Goal: Task Accomplishment & Management: Use online tool/utility

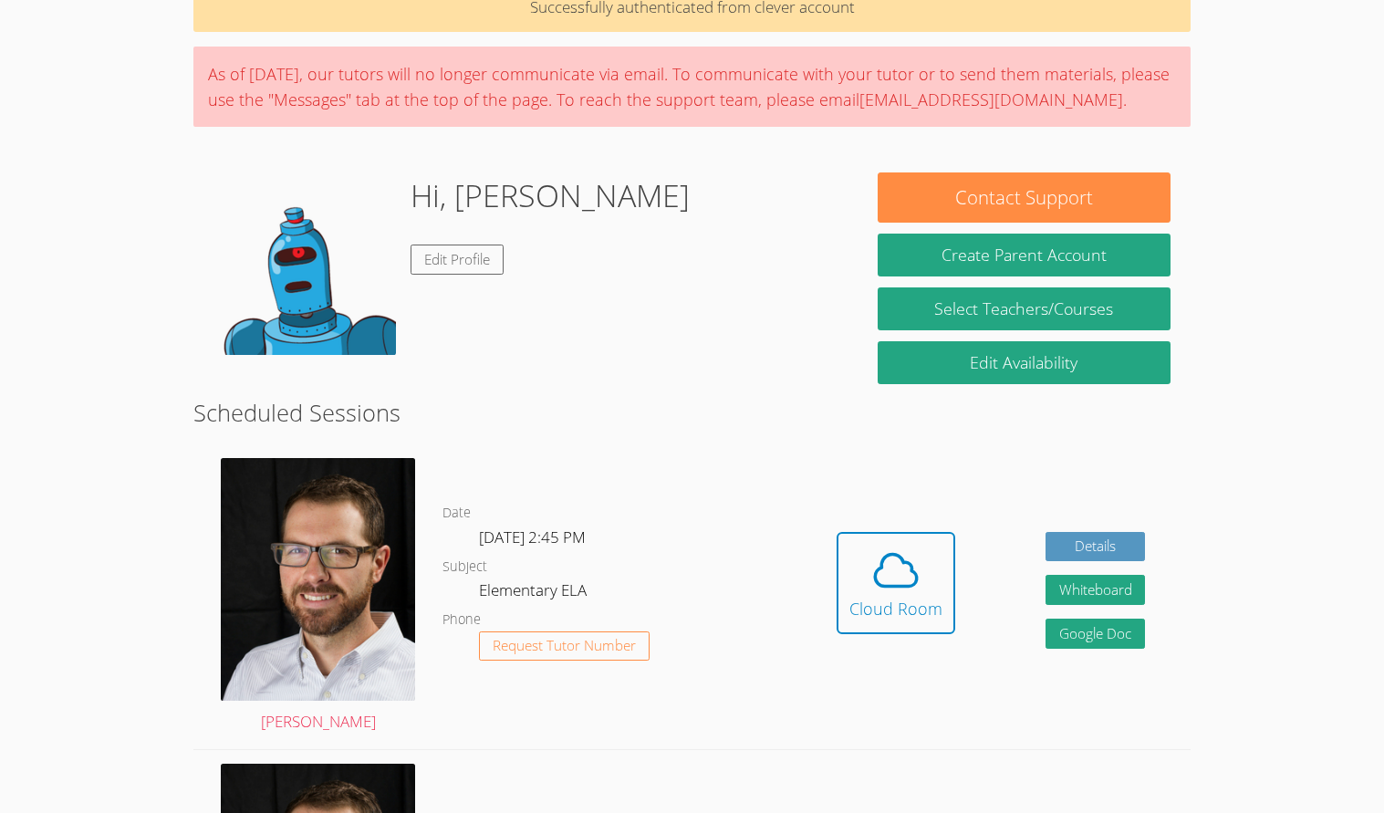
scroll to position [99, 0]
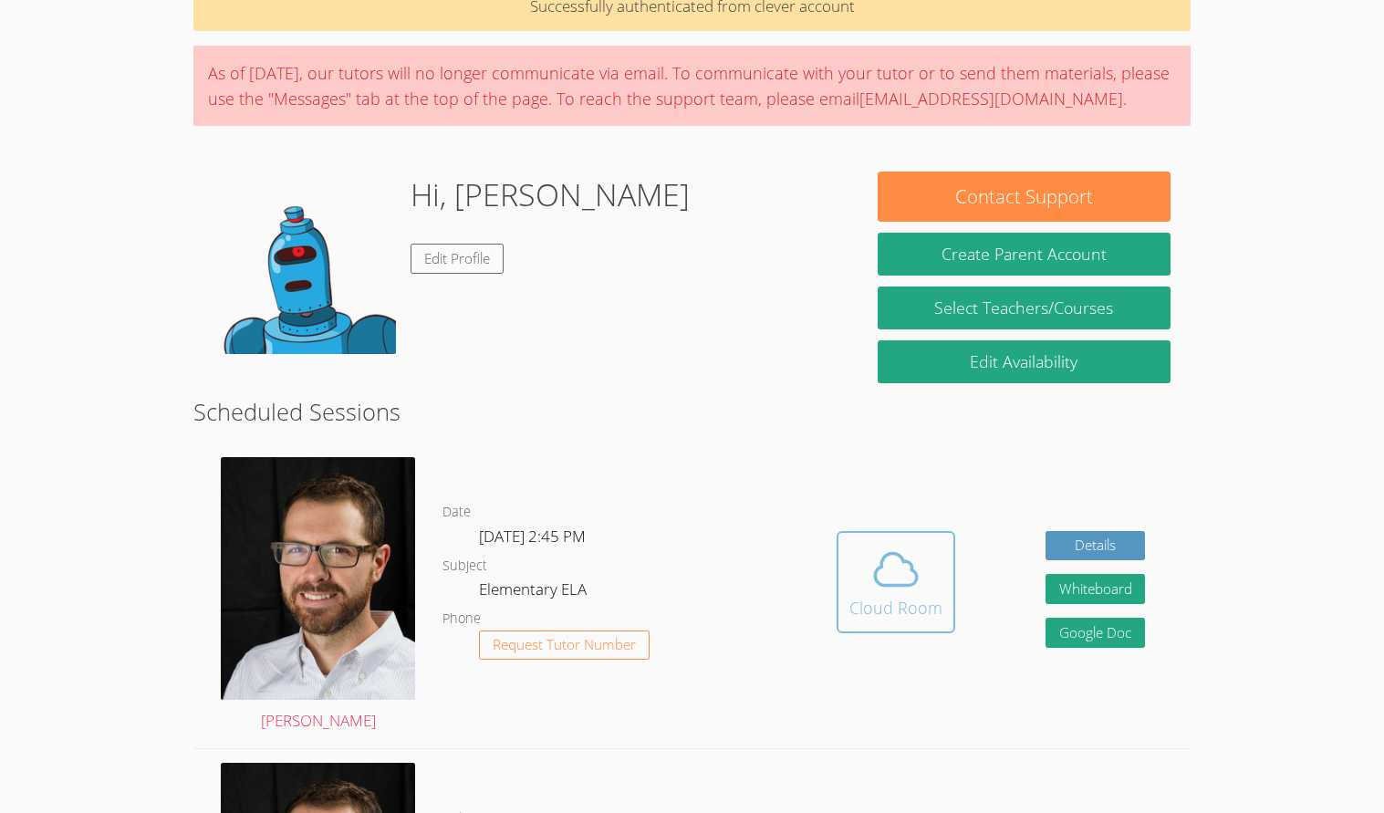
click at [858, 601] on div "Cloud Room" at bounding box center [896, 608] width 93 height 26
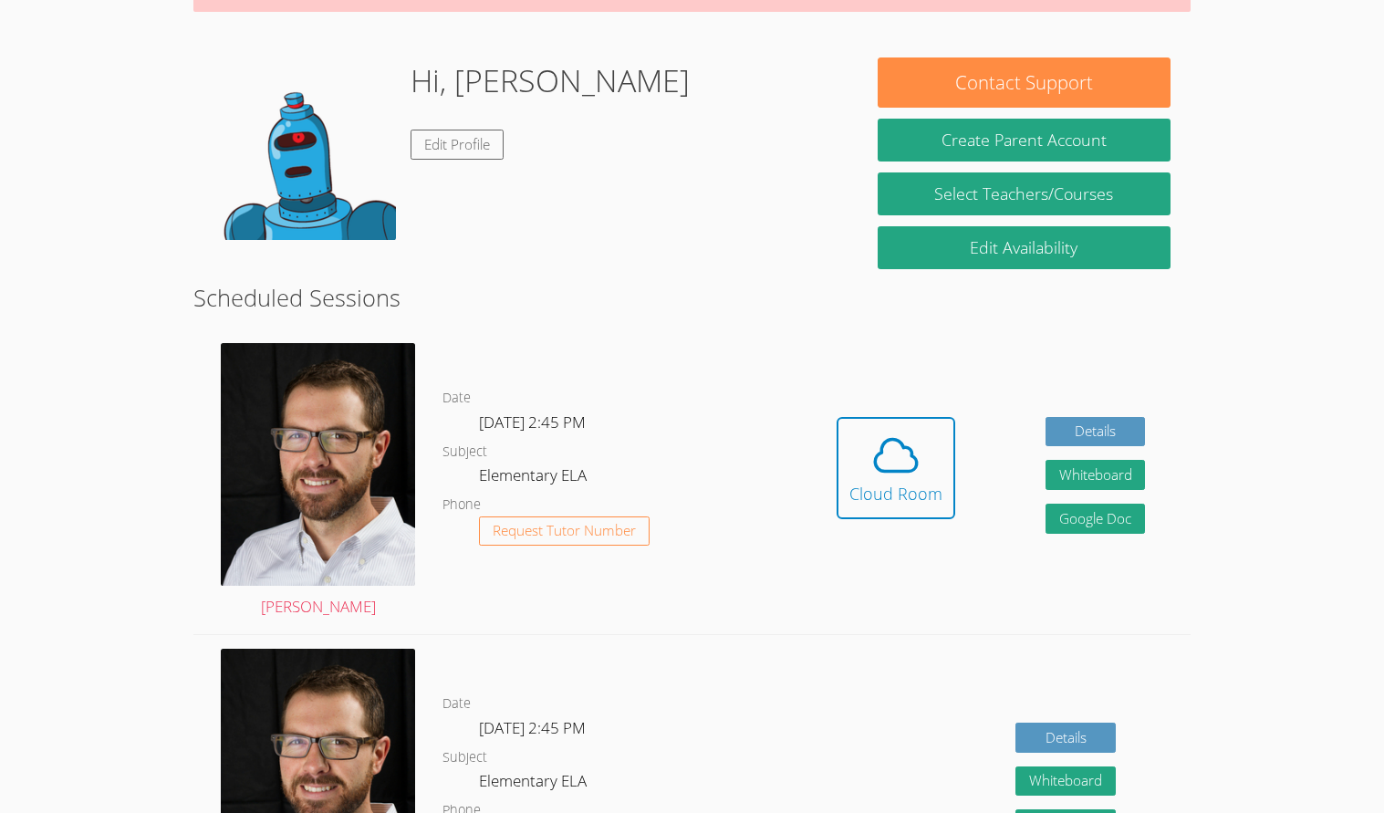
scroll to position [225, 0]
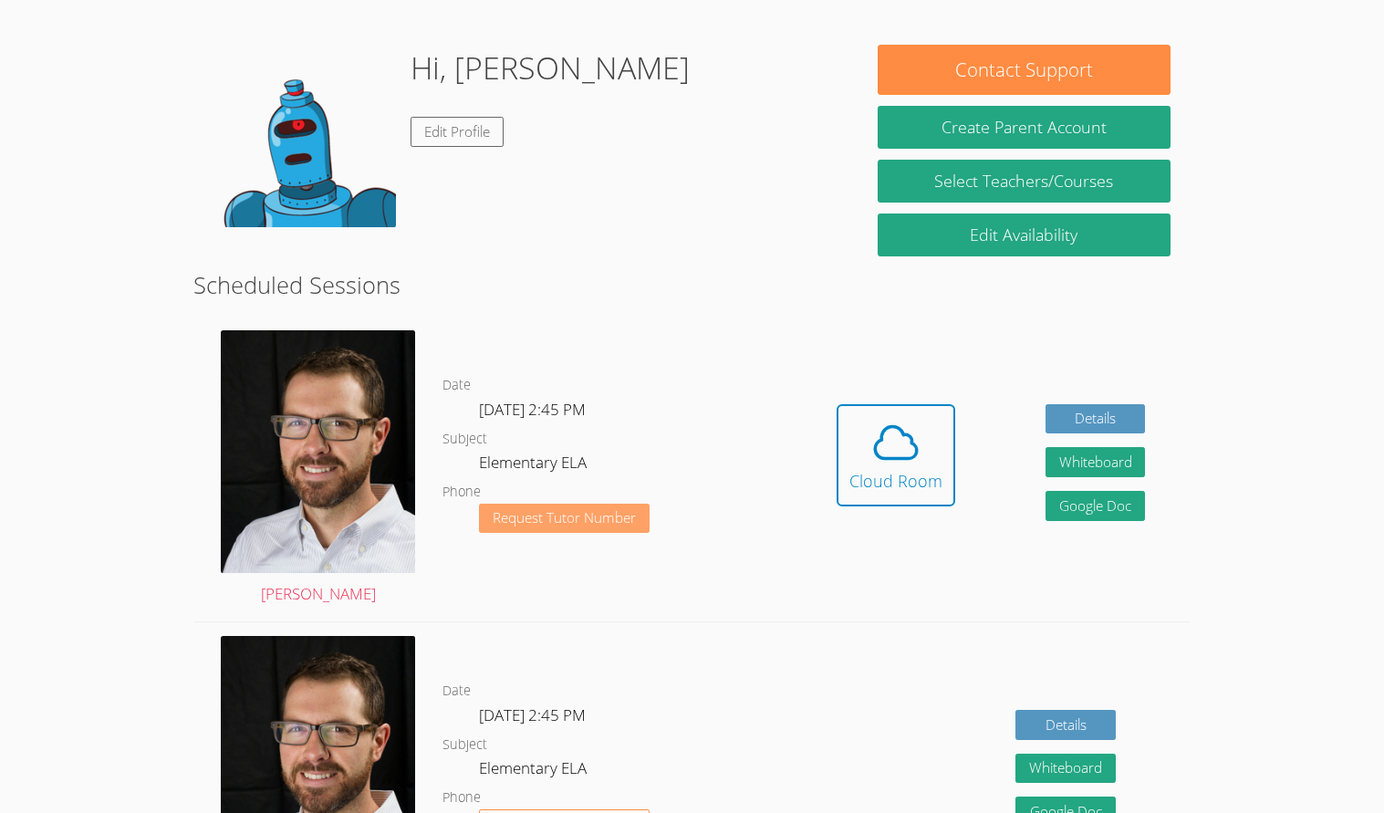
click at [548, 525] on span "Request Tutor Number" at bounding box center [564, 518] width 143 height 14
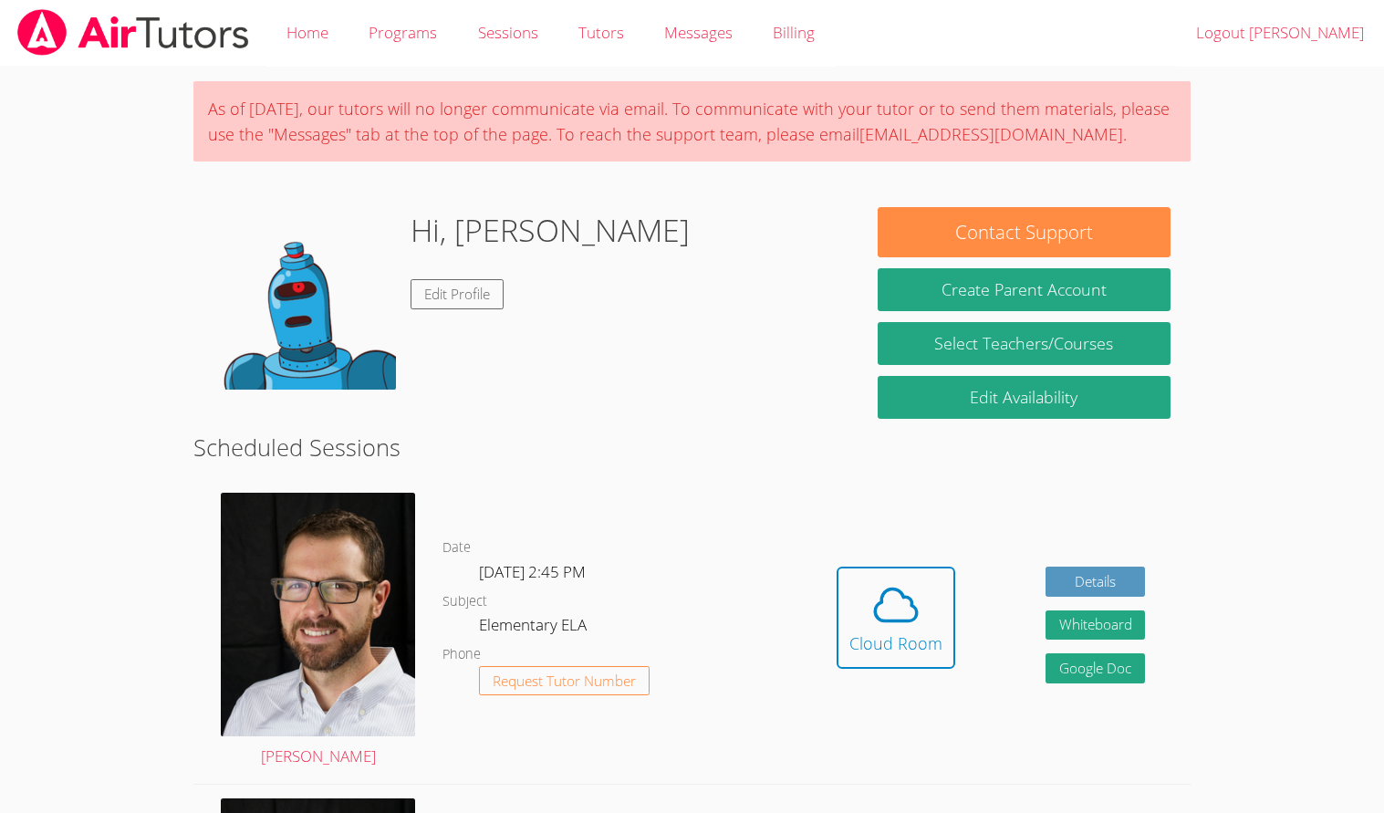
click at [661, 333] on div "Hi, Kiet Edit Profile" at bounding box center [526, 298] width 624 height 183
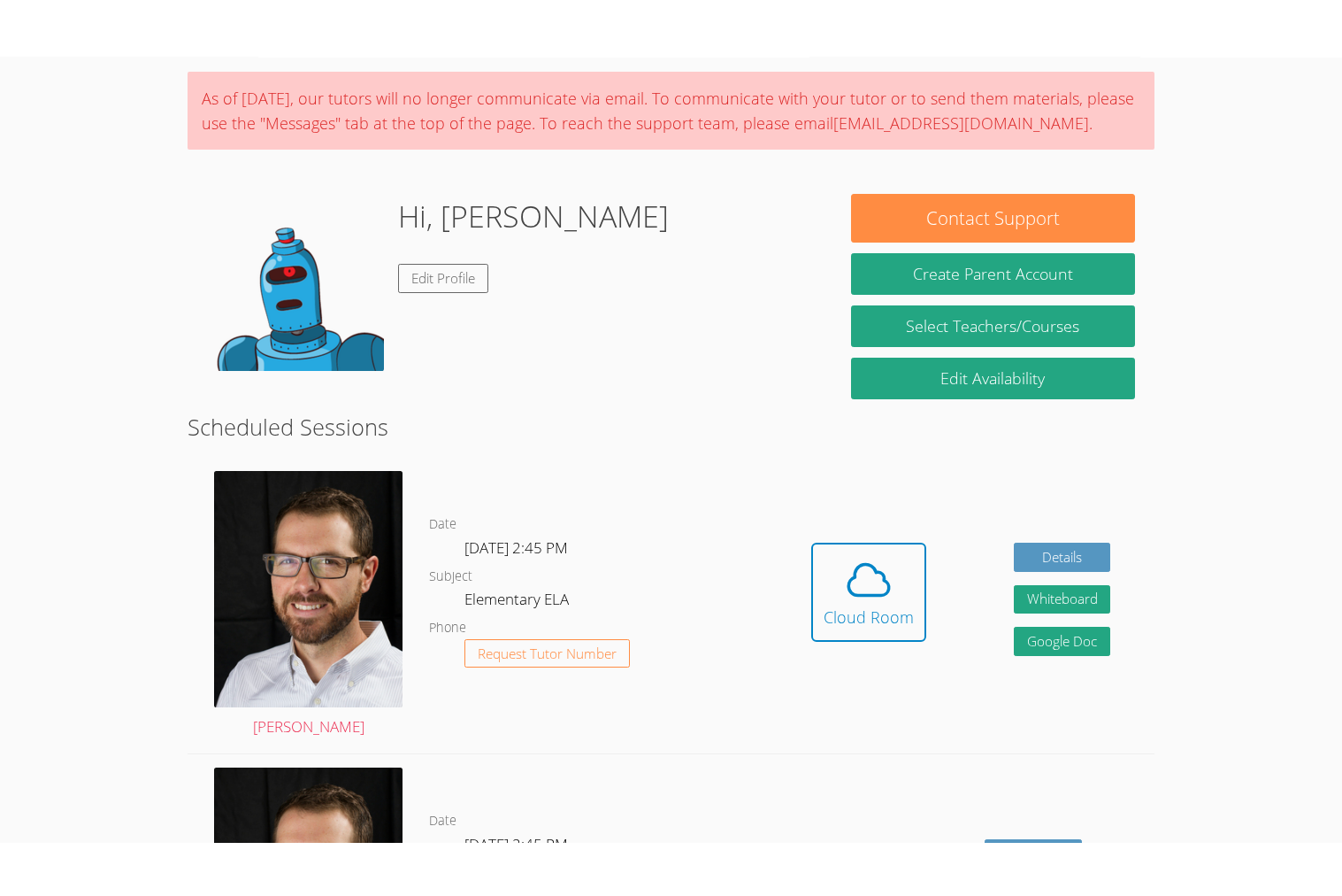
scroll to position [65, 0]
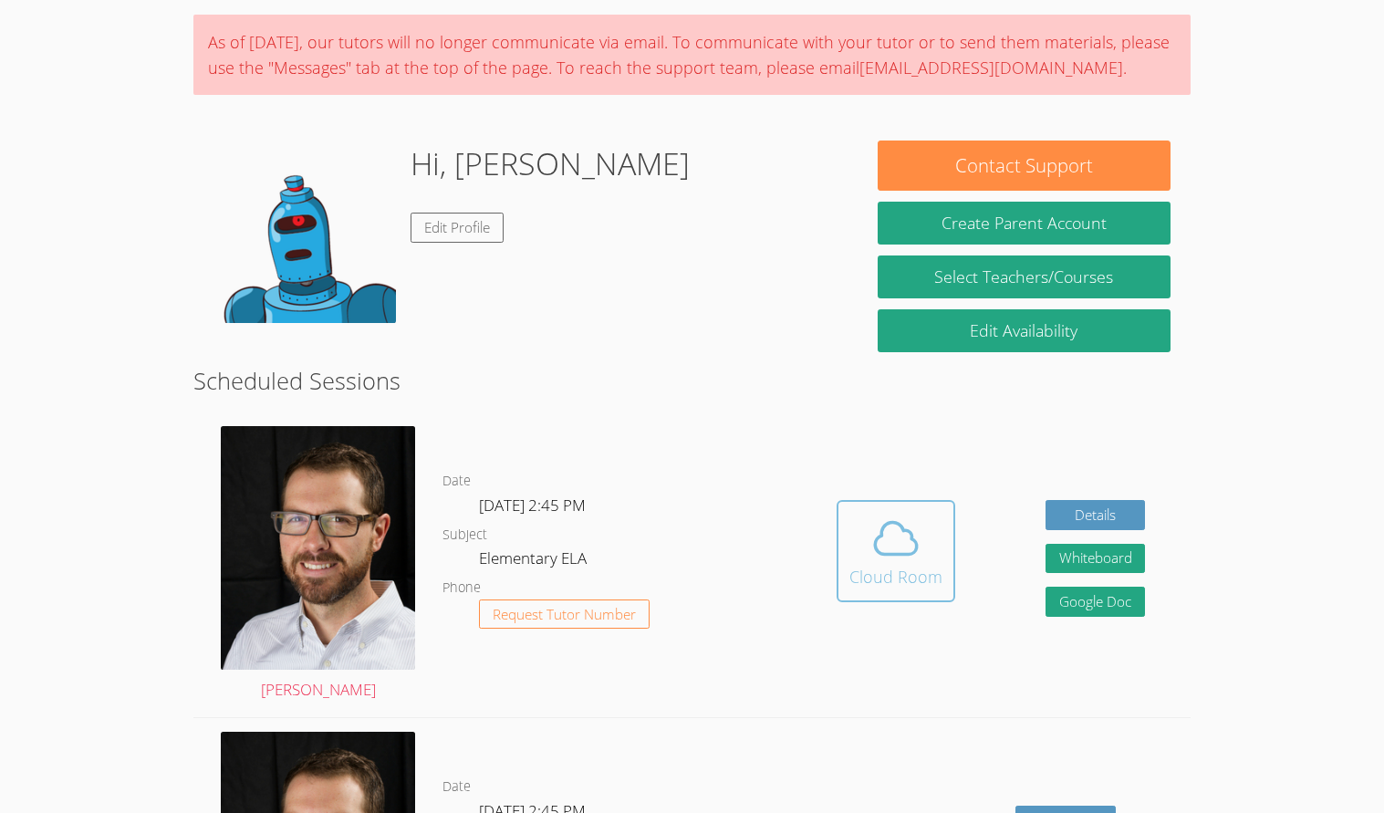
click at [882, 523] on icon at bounding box center [896, 538] width 51 height 51
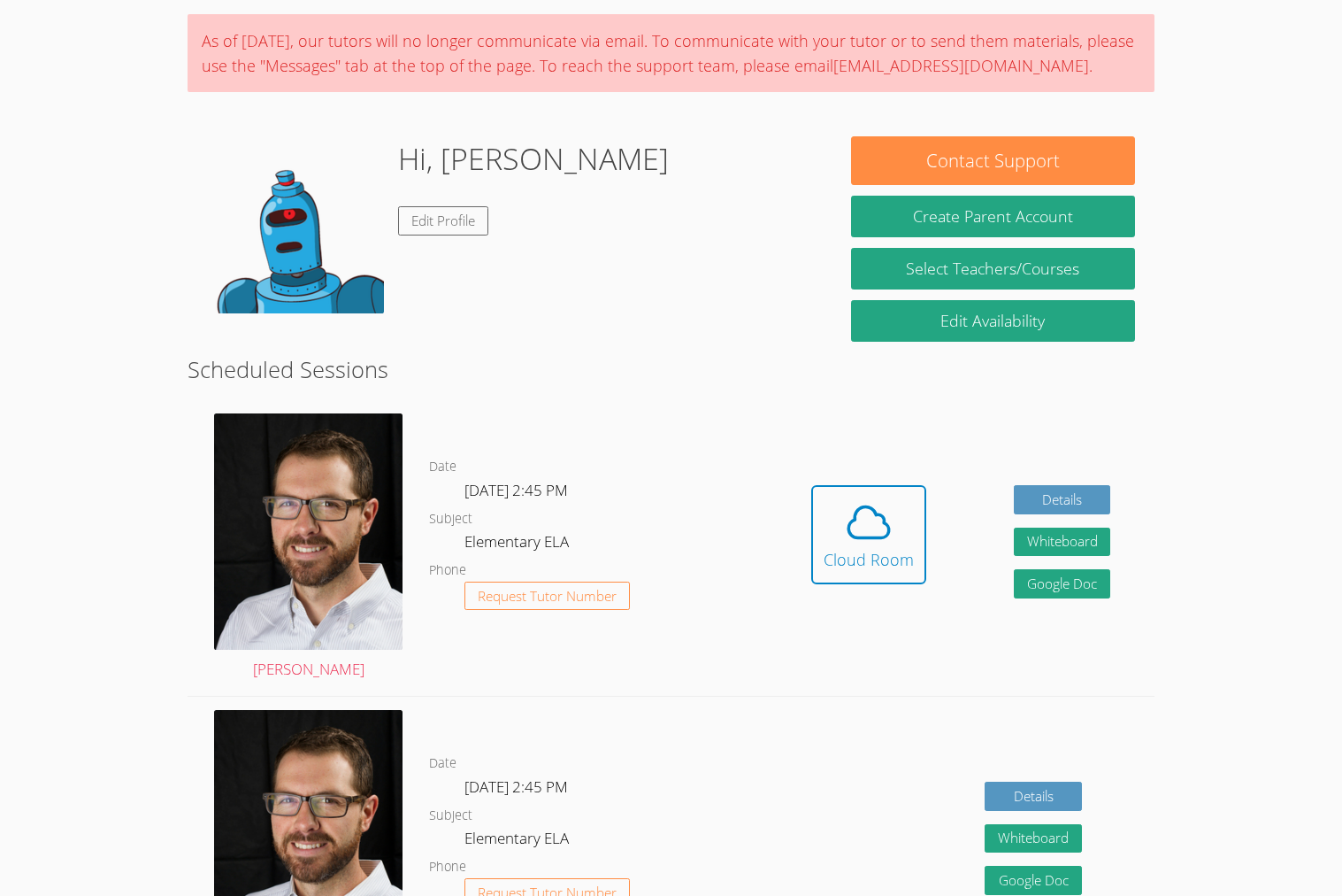
scroll to position [0, 0]
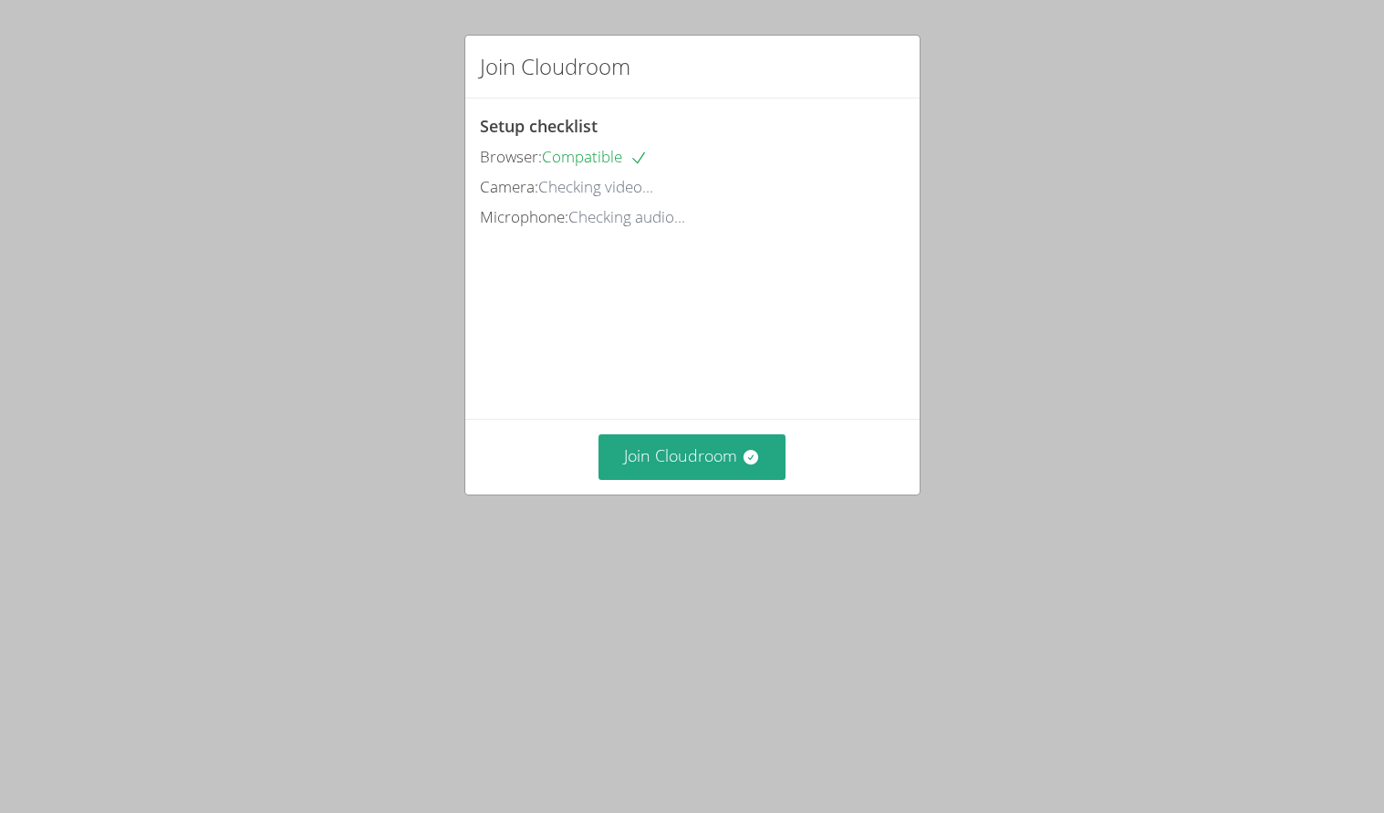
click at [771, 222] on div "Microphone: Checking audio..." at bounding box center [692, 217] width 425 height 26
click at [728, 479] on button "Join Cloudroom" at bounding box center [692, 456] width 187 height 45
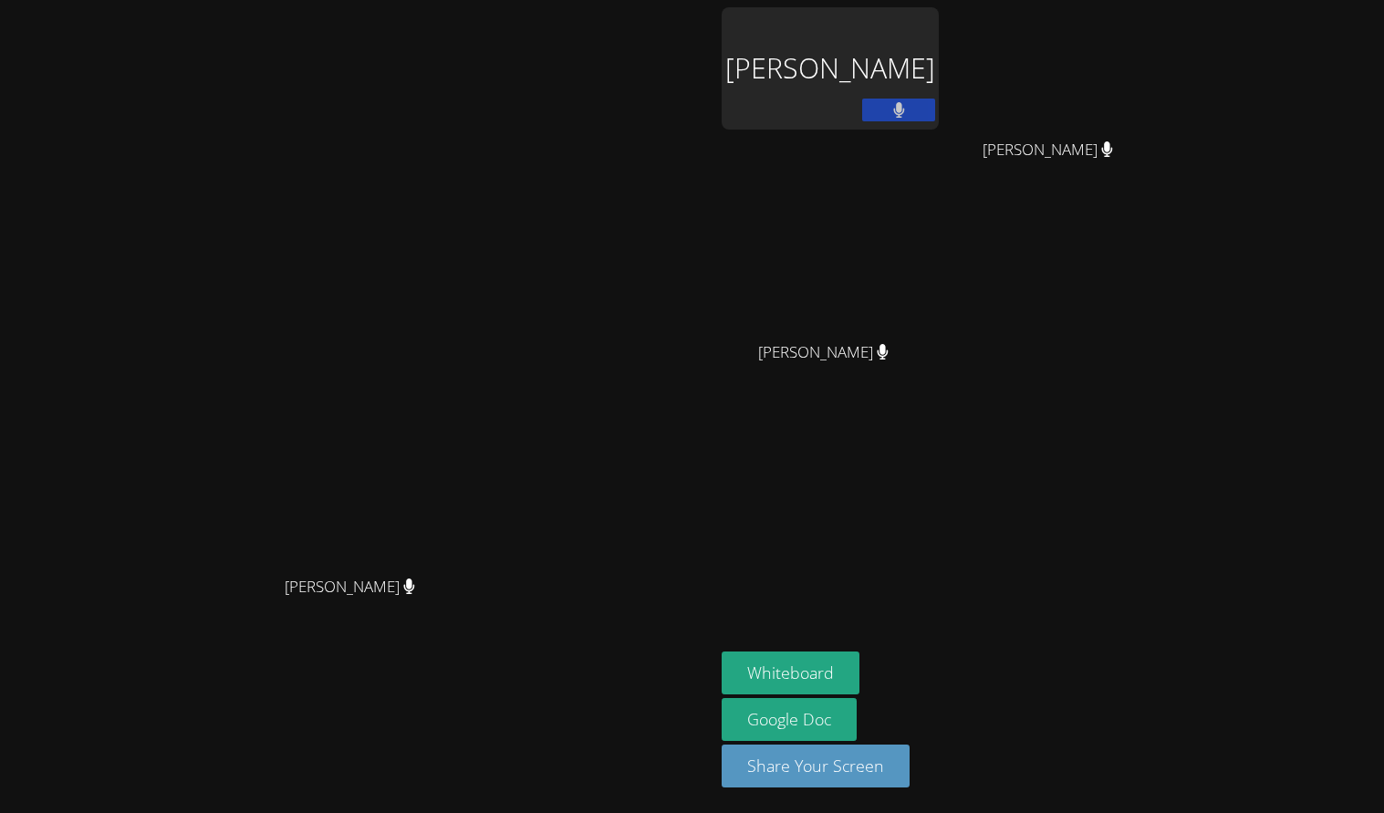
click at [1090, 642] on aside "Kiet Nguyen Calvin Truong Calvin Truong Kaydence Rodriguez Kaydence Rodriguez W…" at bounding box center [943, 406] width 456 height 813
click at [1109, 595] on aside "Kiet Nguyen Calvin Truong Calvin Truong Kaydence Rodriguez Kaydence Rodriguez W…" at bounding box center [943, 406] width 456 height 813
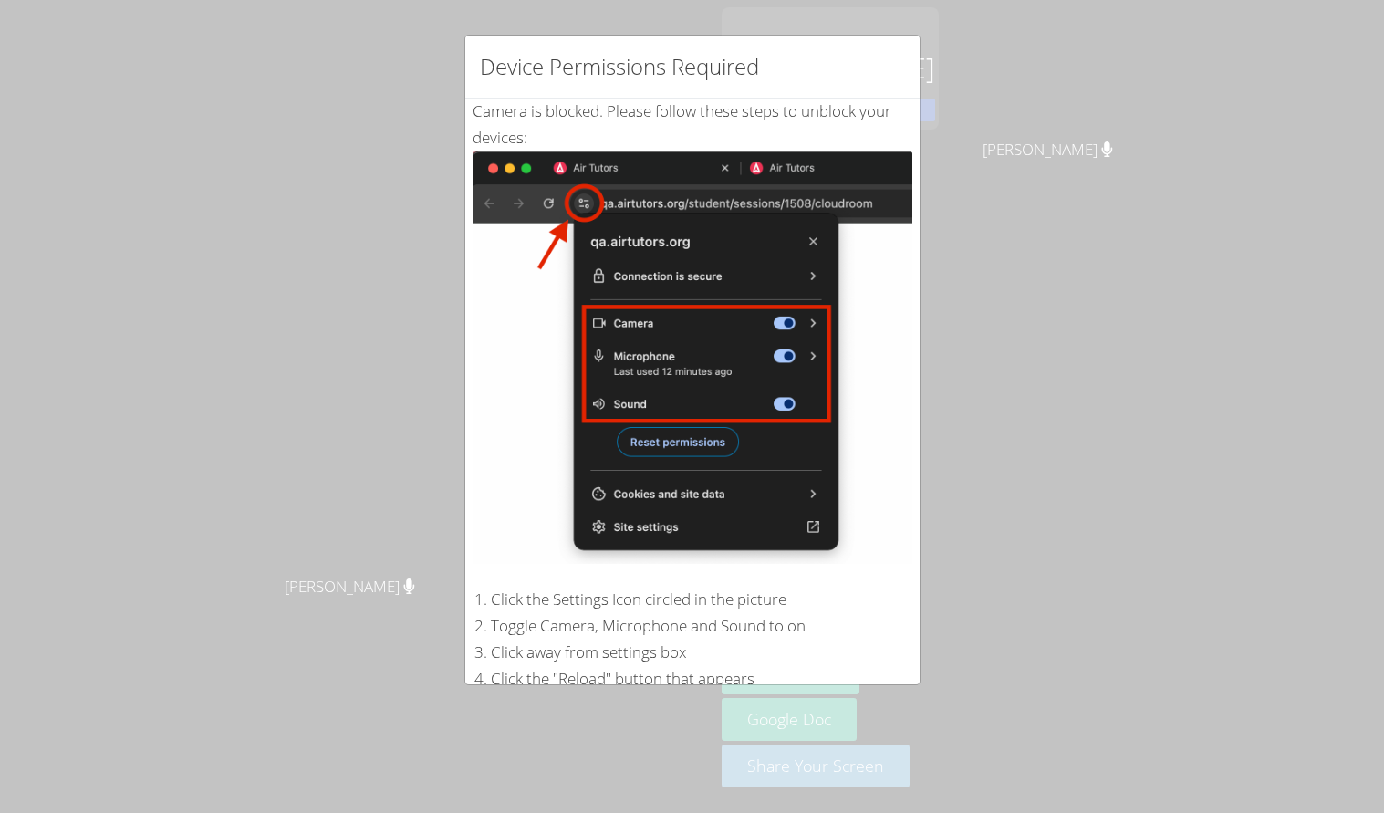
click at [1047, 278] on div "Device Permissions Required Camera is blocked . Please follow these steps to un…" at bounding box center [692, 406] width 1384 height 813
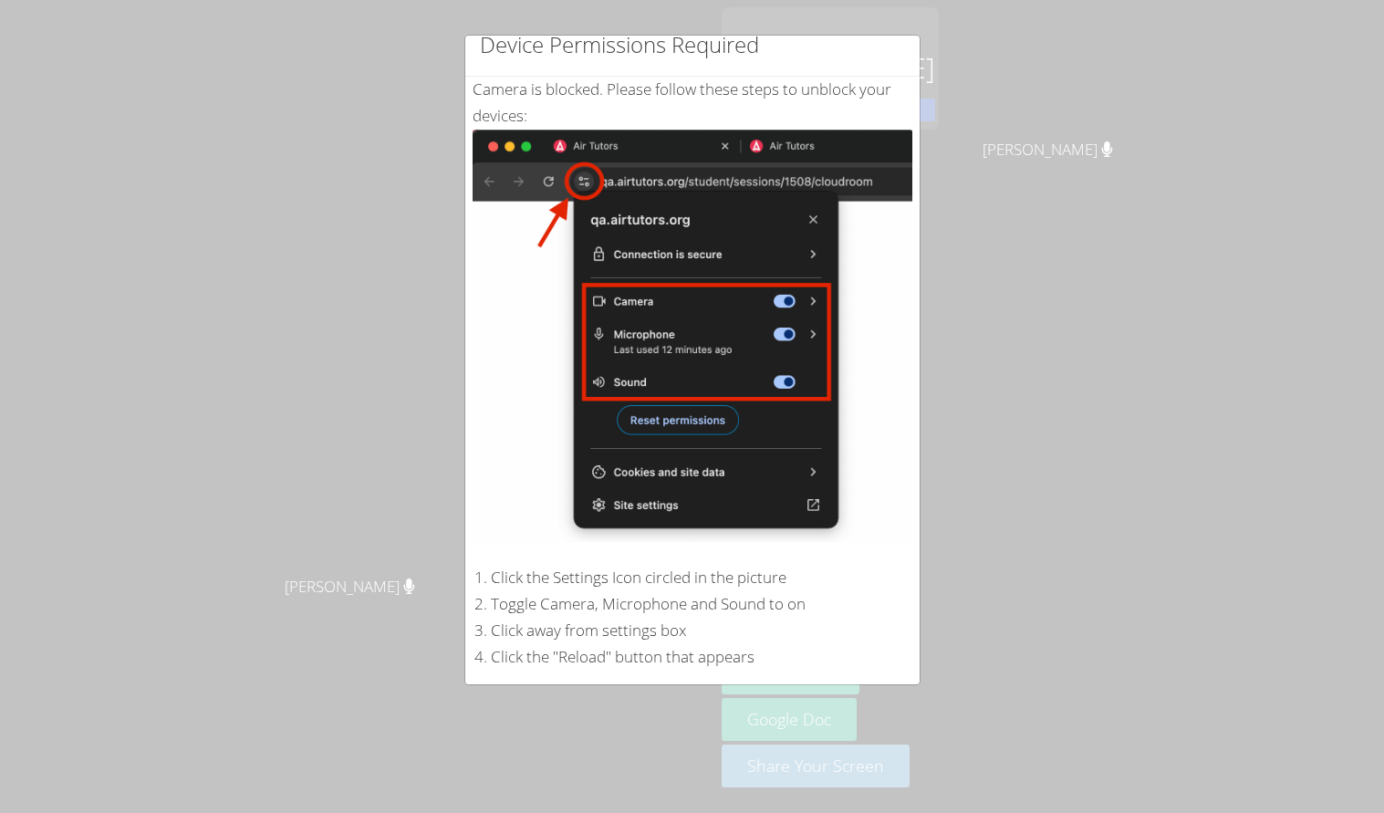
scroll to position [172, 0]
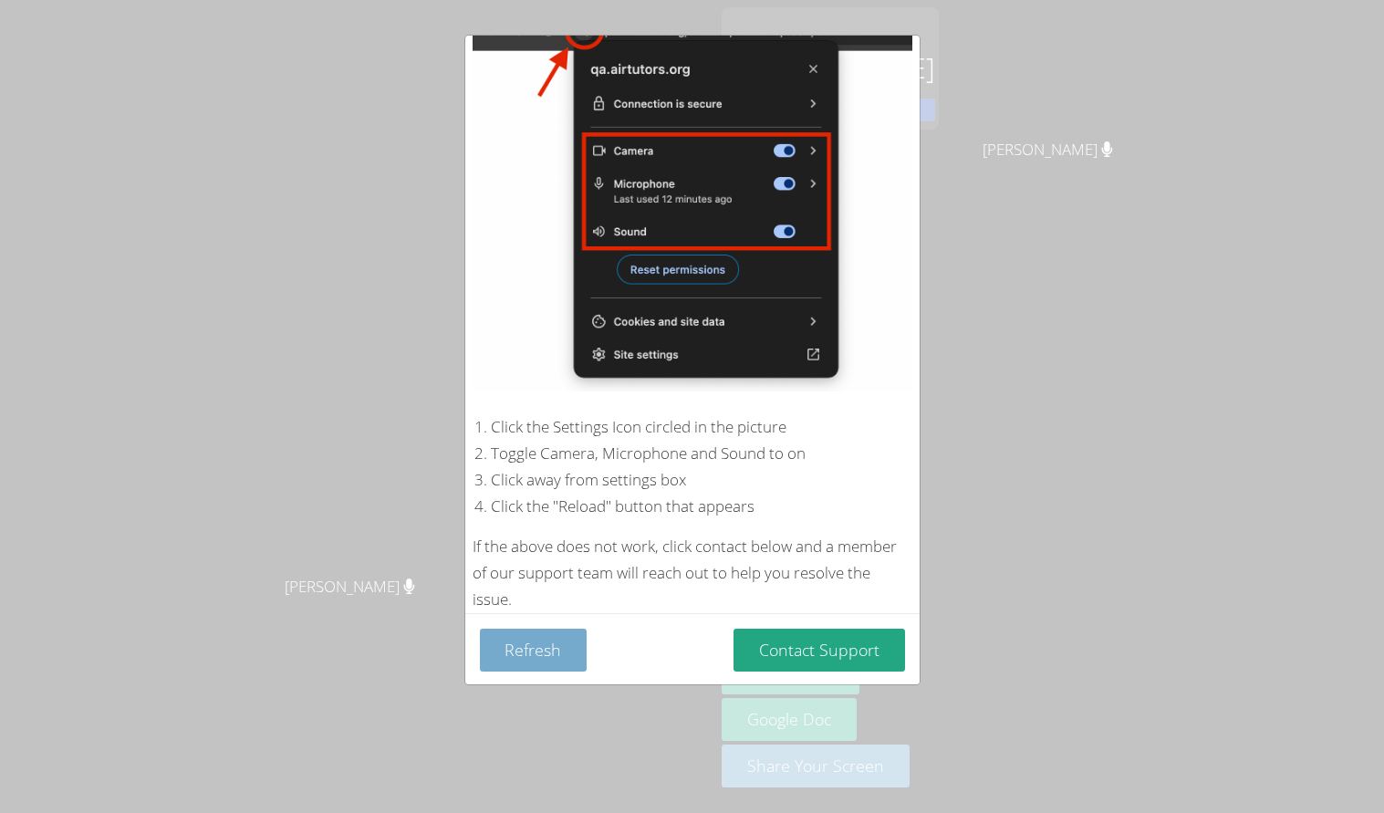
click at [563, 657] on button "Refresh" at bounding box center [534, 650] width 108 height 43
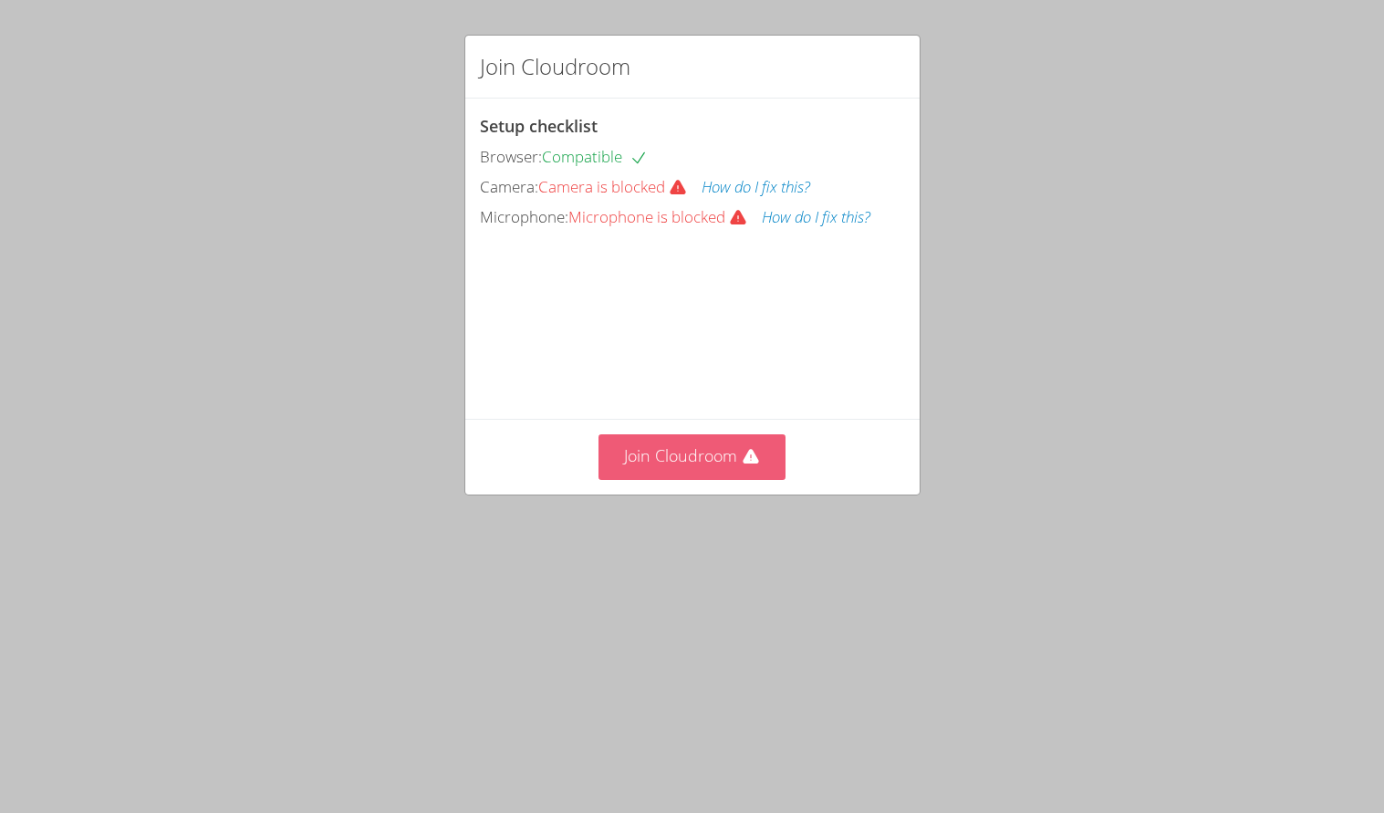
click at [758, 466] on icon at bounding box center [751, 457] width 18 height 18
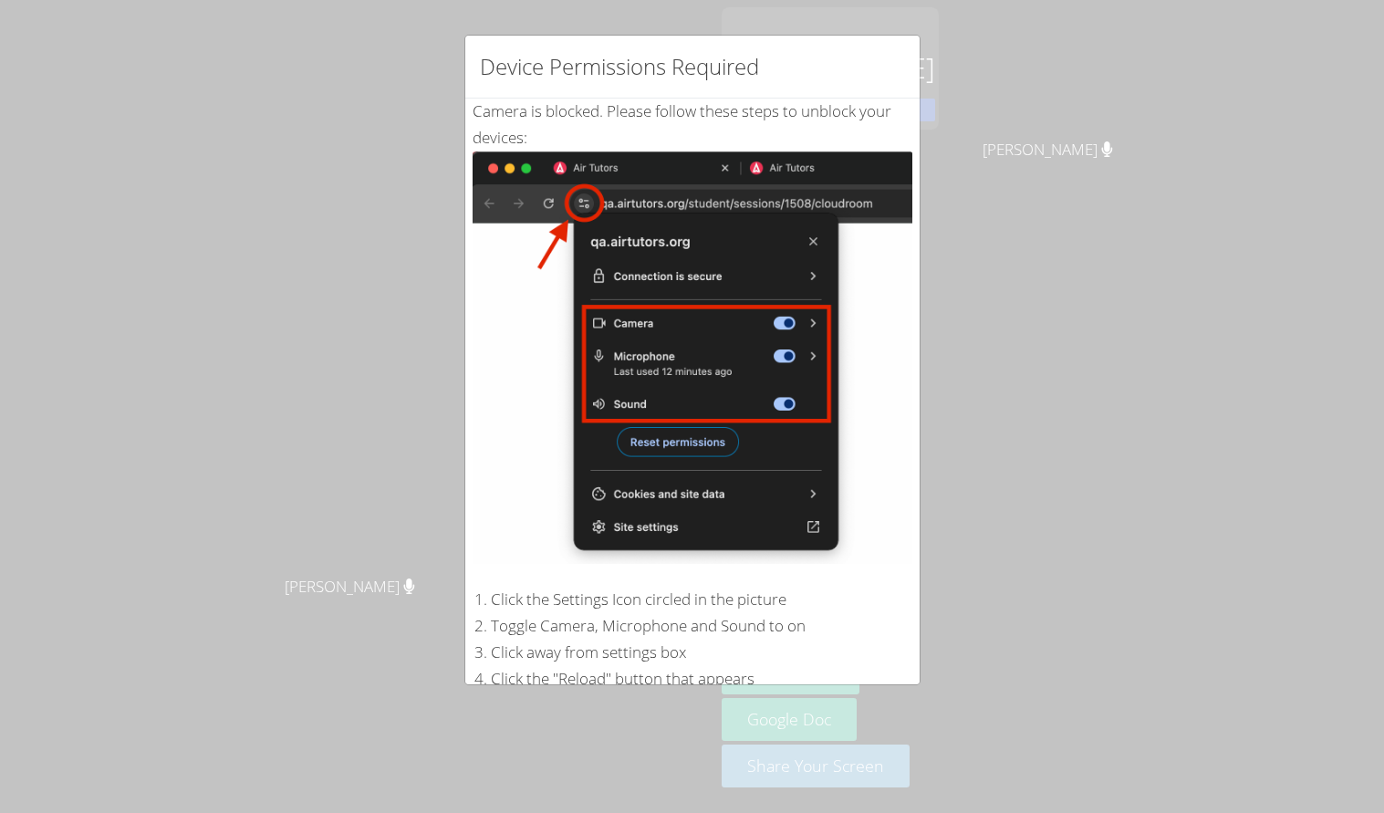
scroll to position [172, 0]
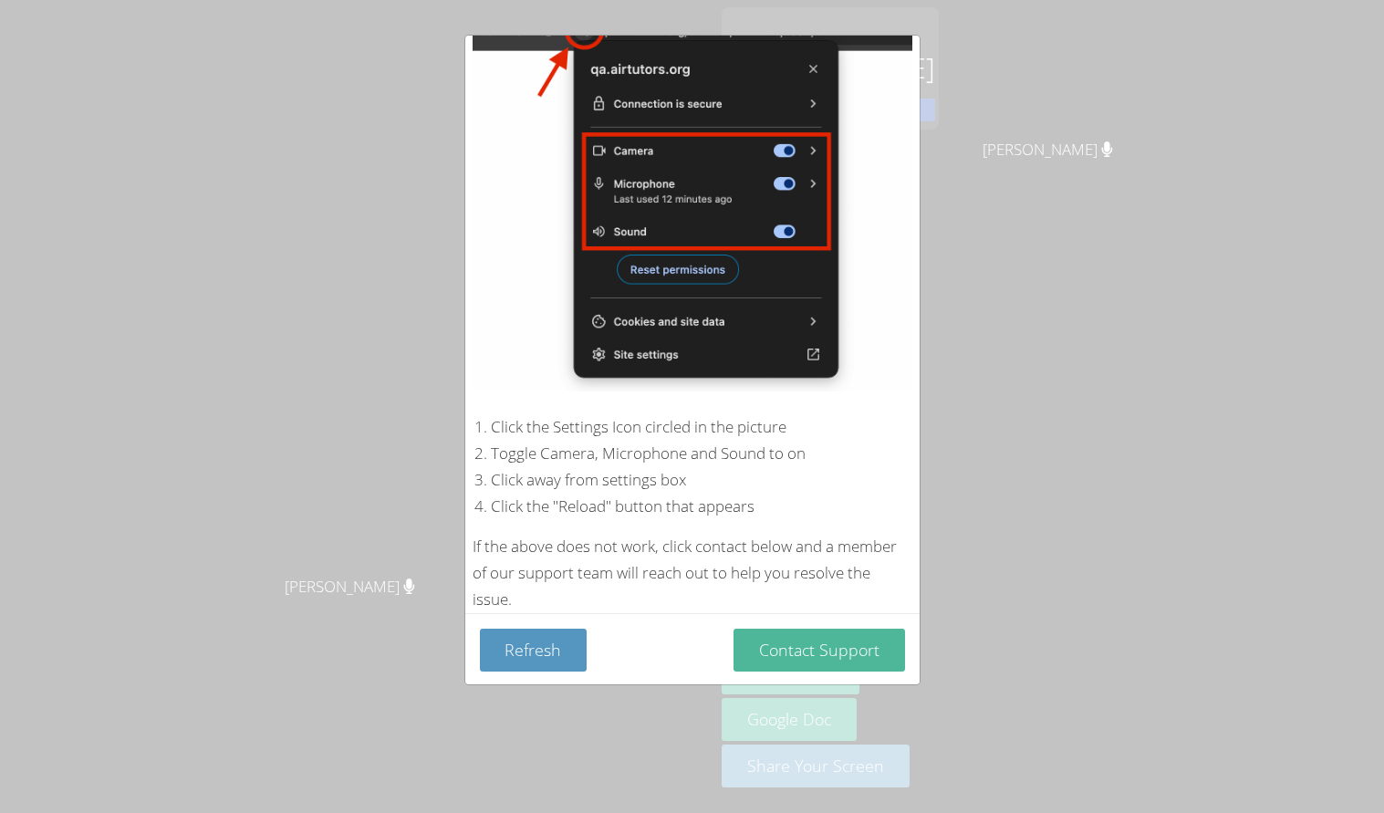
click at [802, 636] on button "Contact Support" at bounding box center [820, 650] width 172 height 43
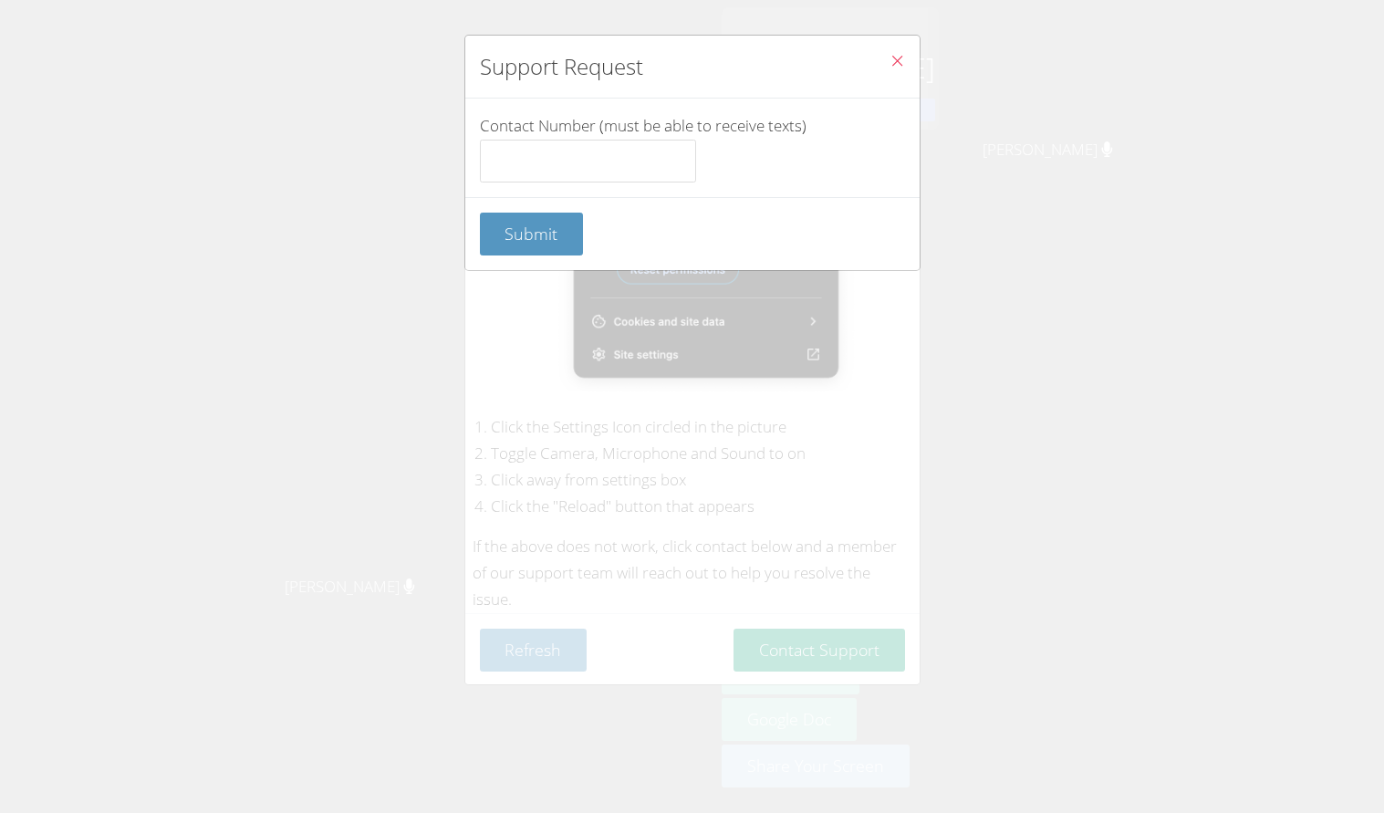
click at [898, 59] on icon "Close" at bounding box center [898, 61] width 16 height 16
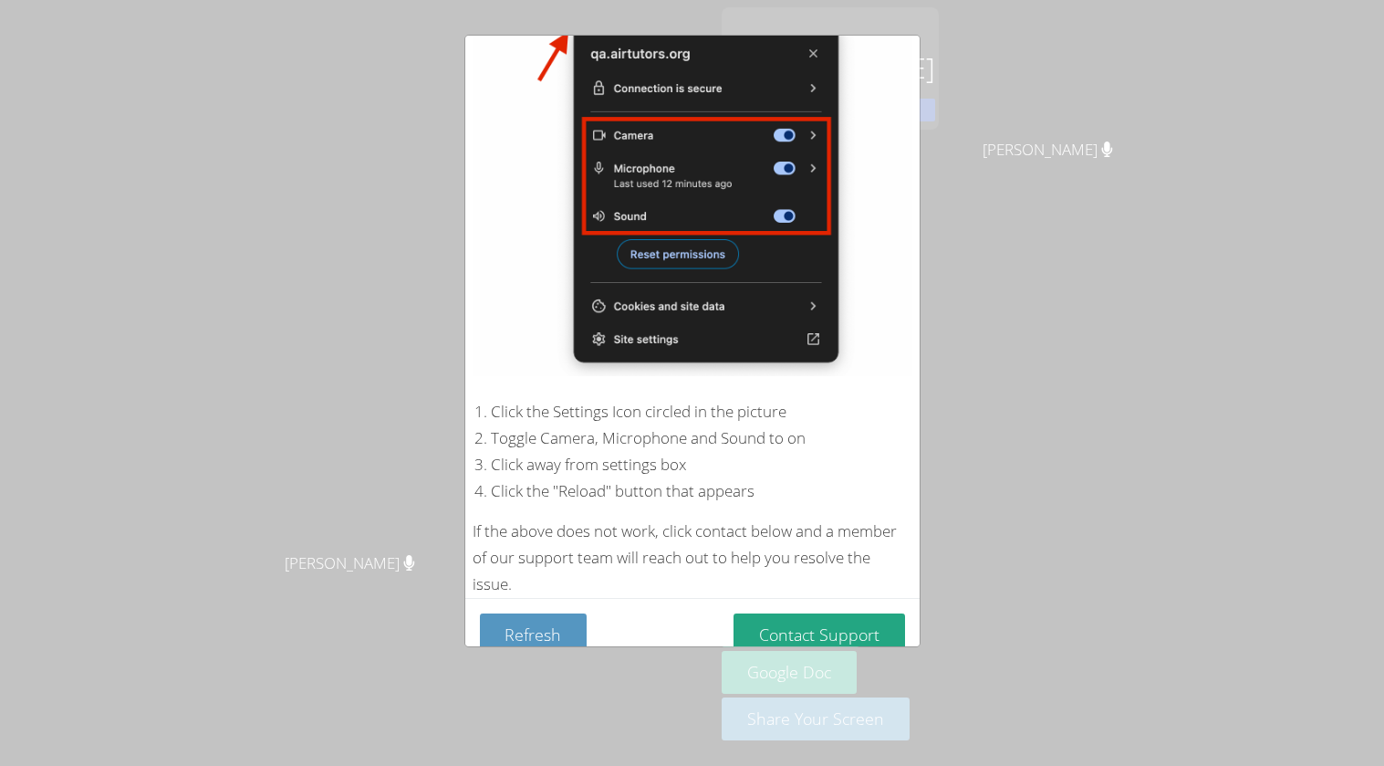
scroll to position [212, 0]
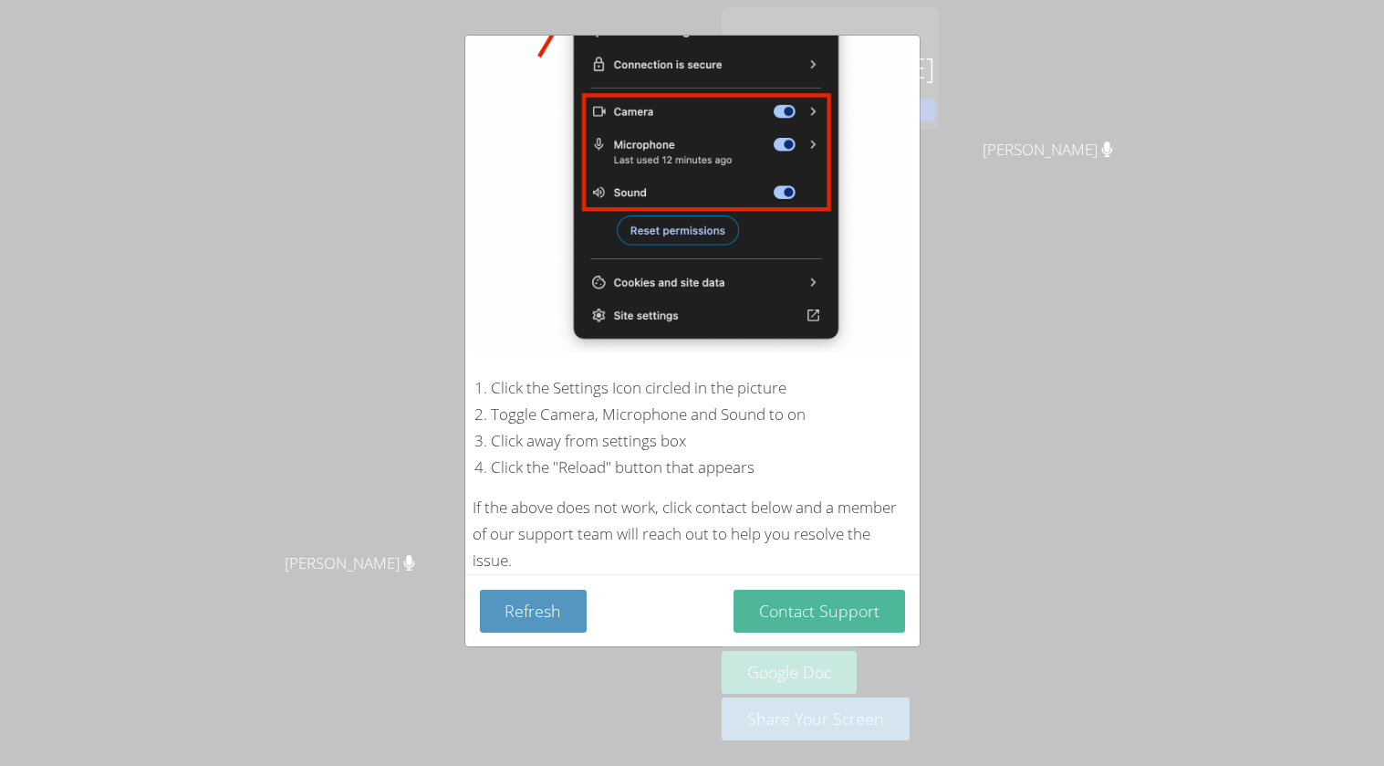
click at [845, 611] on button "Contact Support" at bounding box center [820, 611] width 172 height 43
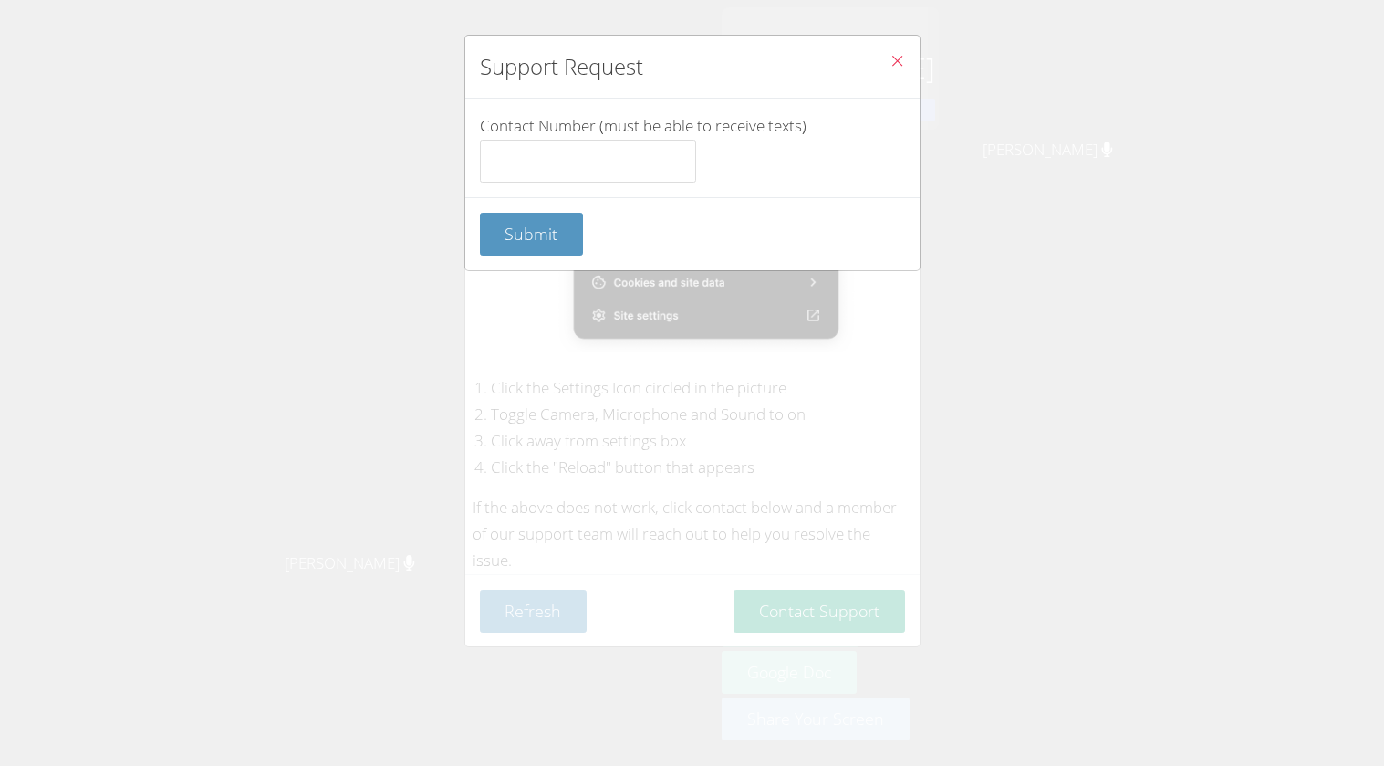
click at [892, 67] on icon "Close" at bounding box center [898, 61] width 16 height 16
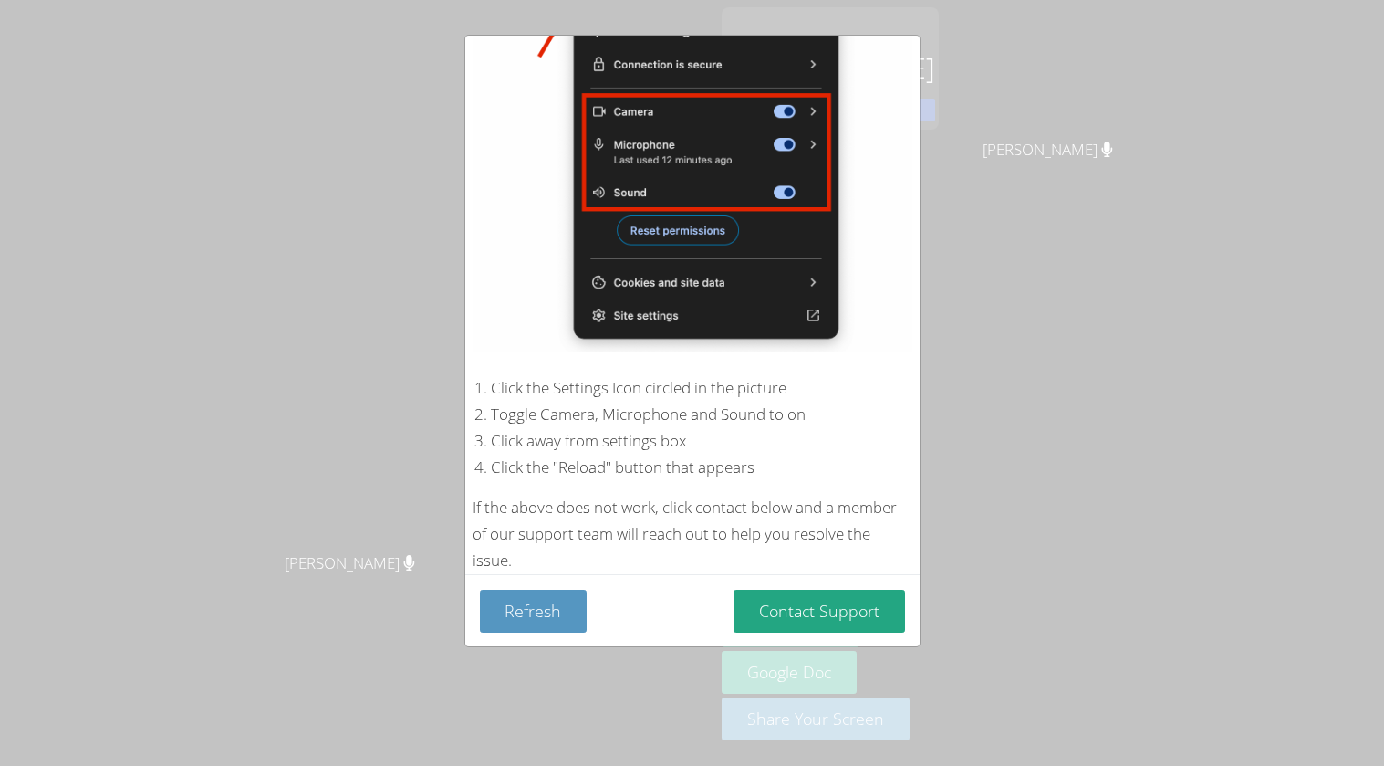
click at [950, 400] on div "Device Permissions Required Camera is blocked . Please follow these steps to un…" at bounding box center [692, 383] width 1384 height 766
click at [844, 615] on button "Contact Support" at bounding box center [820, 611] width 172 height 43
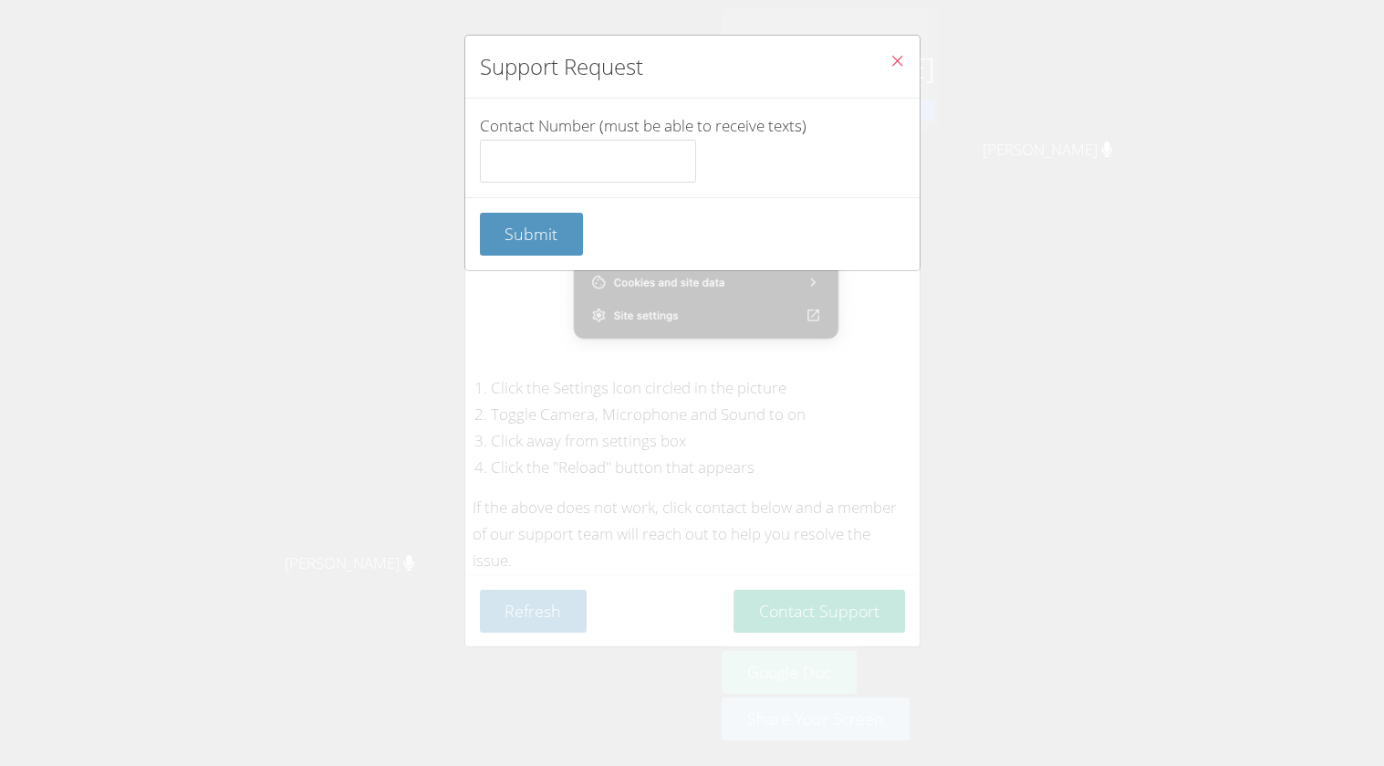
click at [903, 71] on span "Close" at bounding box center [898, 62] width 16 height 21
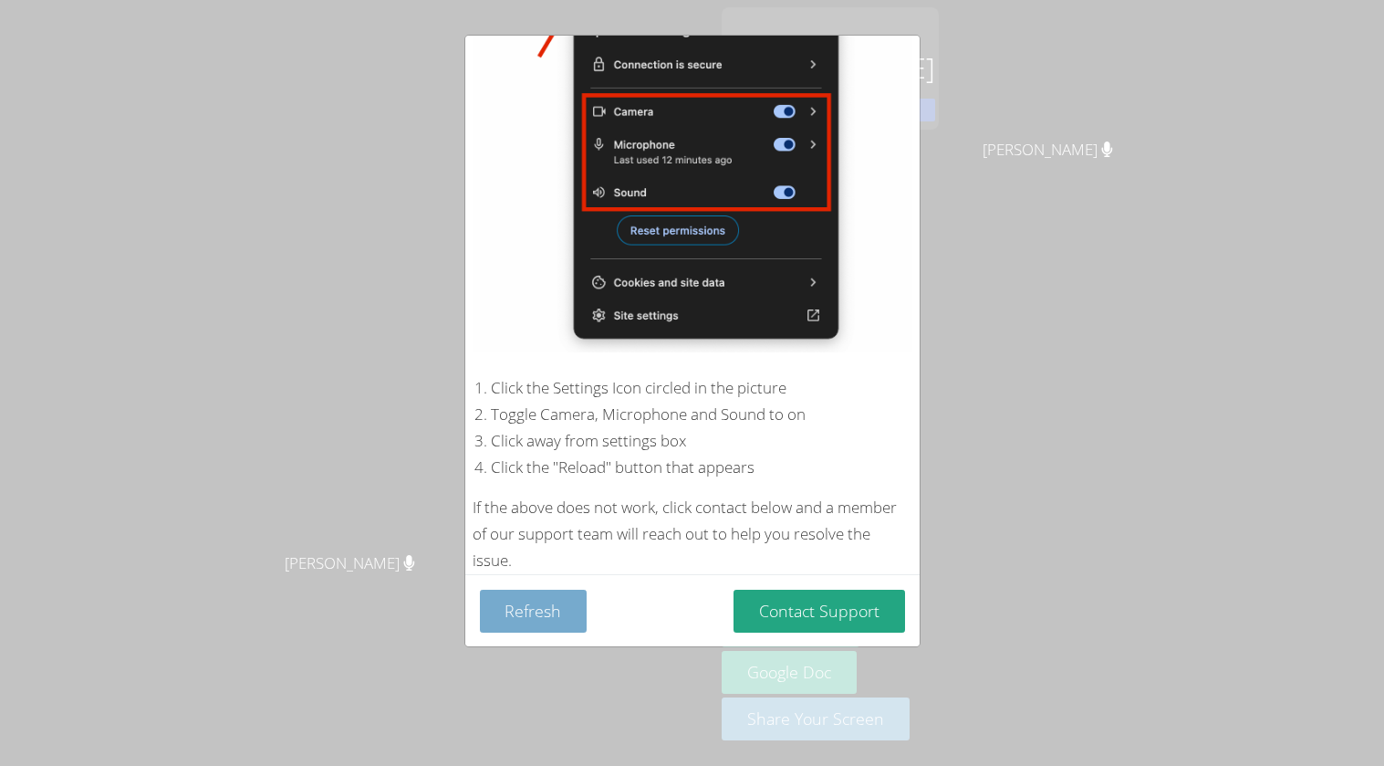
click at [552, 611] on button "Refresh" at bounding box center [534, 611] width 108 height 43
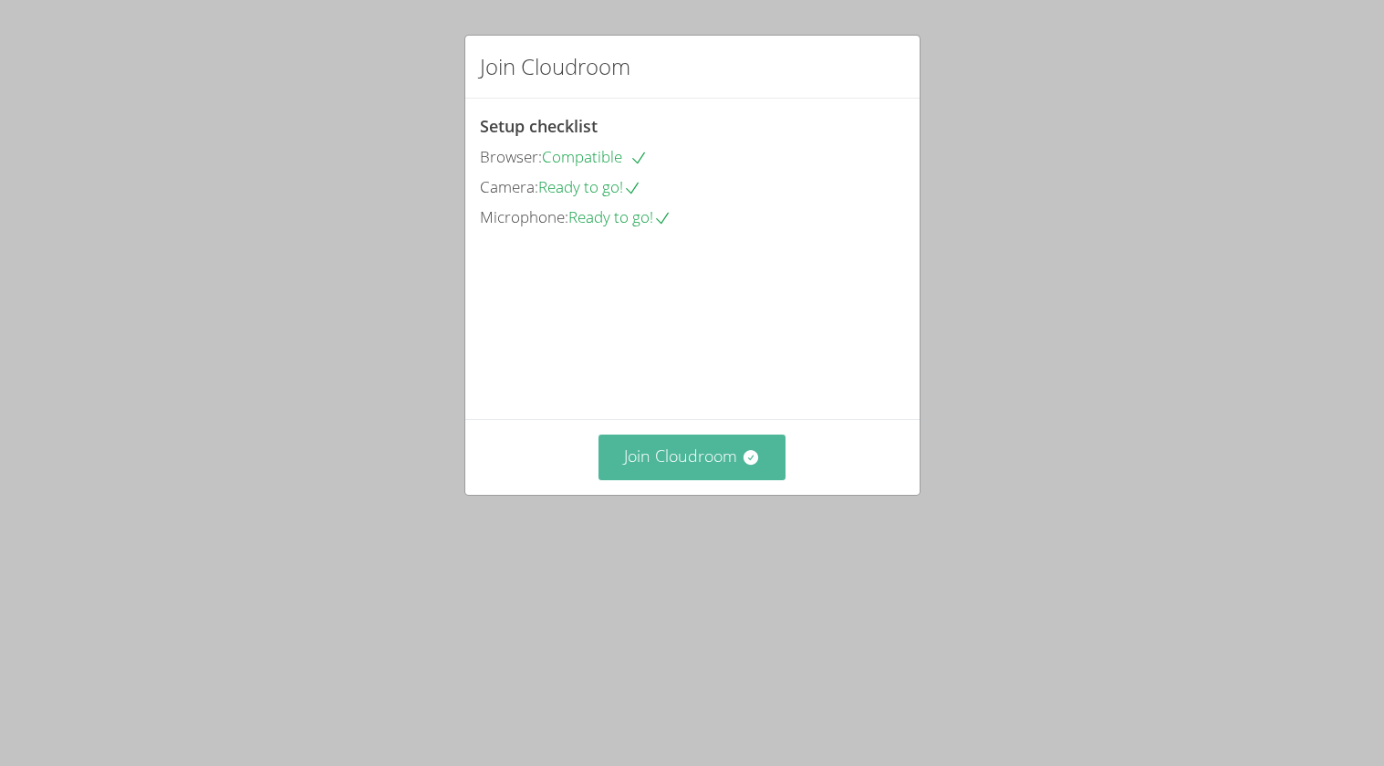
click at [738, 479] on button "Join Cloudroom" at bounding box center [692, 456] width 187 height 45
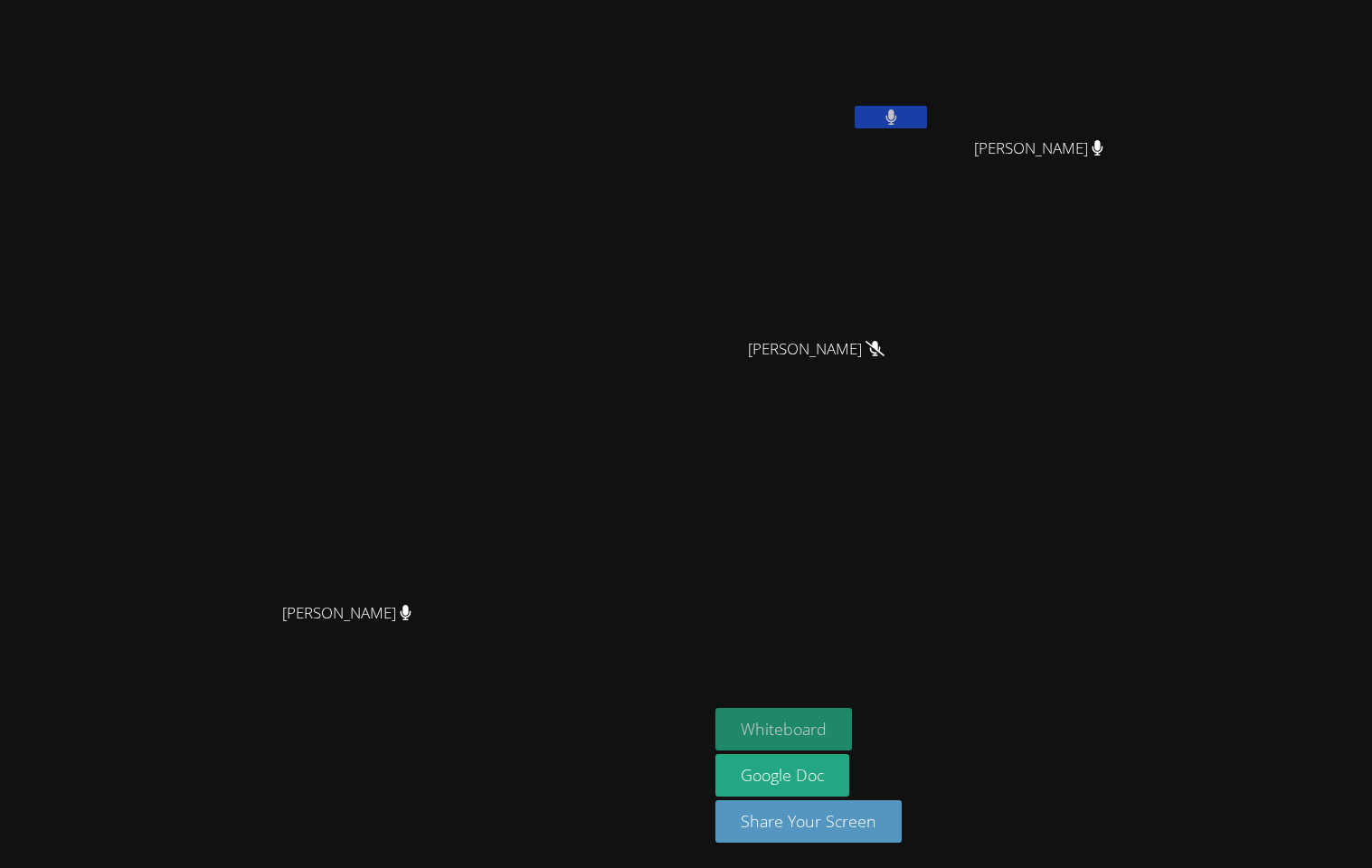
click at [853, 730] on button "Whiteboard" at bounding box center [784, 729] width 137 height 43
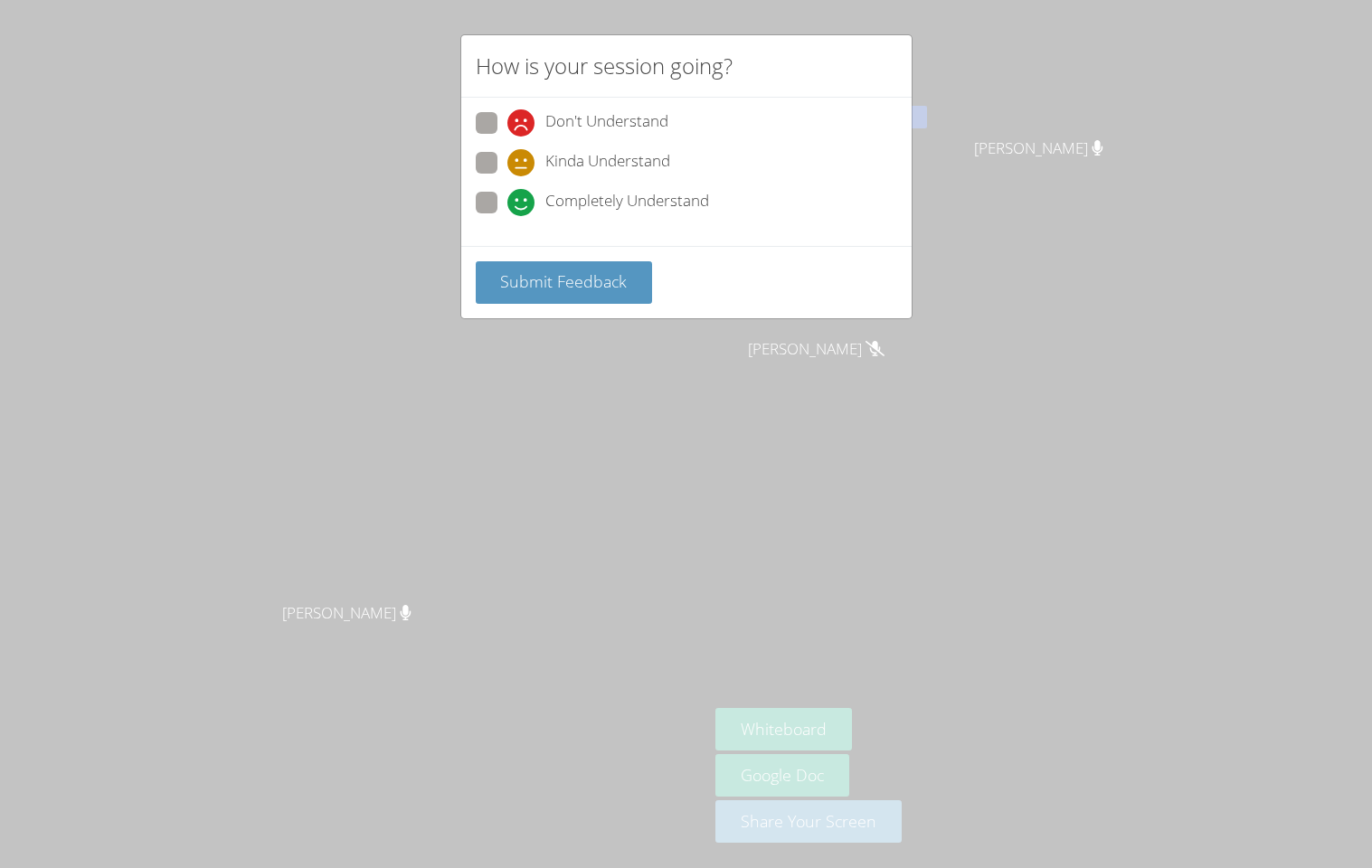
click at [509, 194] on icon at bounding box center [520, 202] width 27 height 27
click at [509, 194] on input "Completely Understand" at bounding box center [515, 199] width 16 height 16
radio input "true"
click at [557, 271] on span "Submit Feedback" at bounding box center [564, 281] width 127 height 22
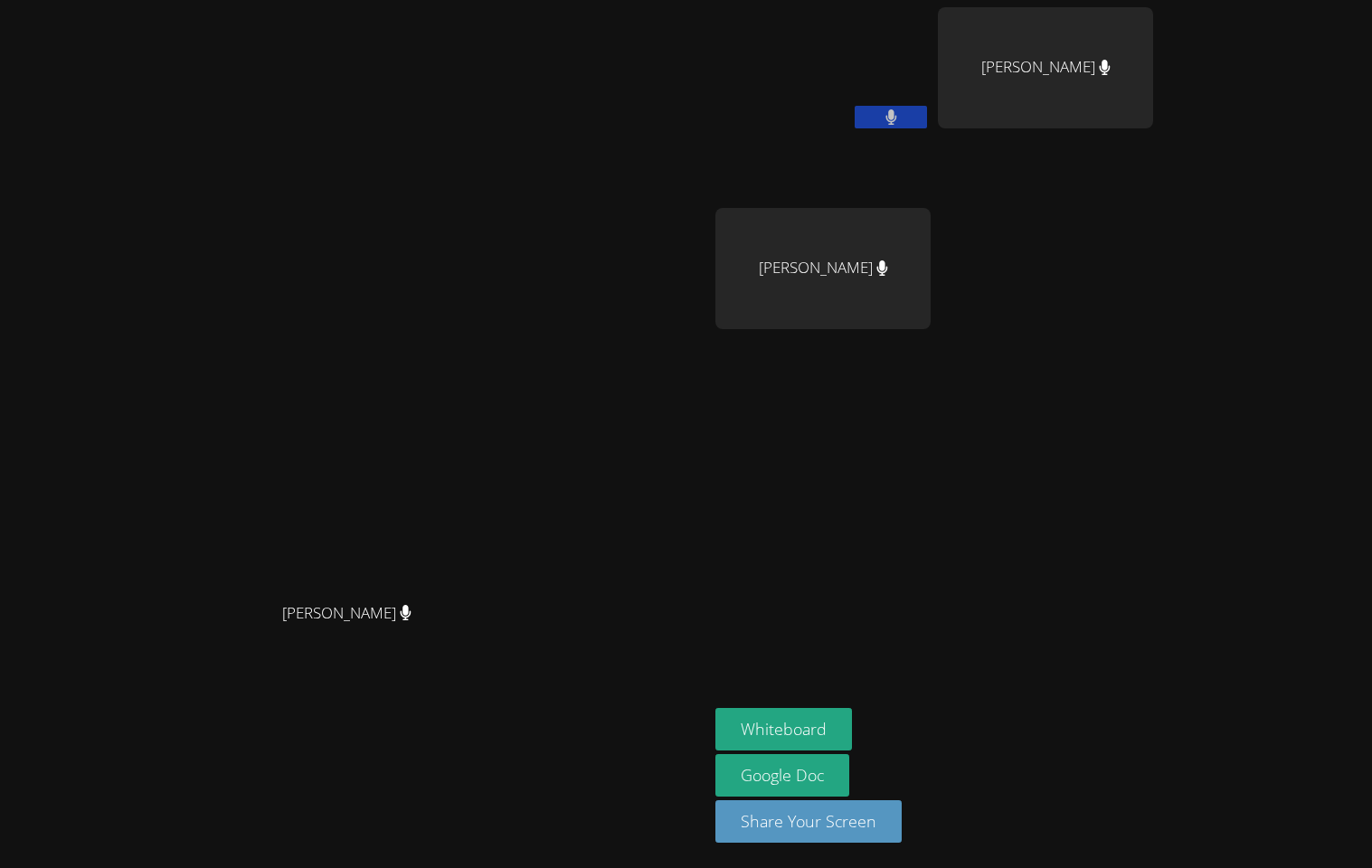
click at [927, 118] on button at bounding box center [890, 117] width 72 height 23
click at [901, 119] on icon at bounding box center [891, 117] width 19 height 16
